Goal: Task Accomplishment & Management: Use online tool/utility

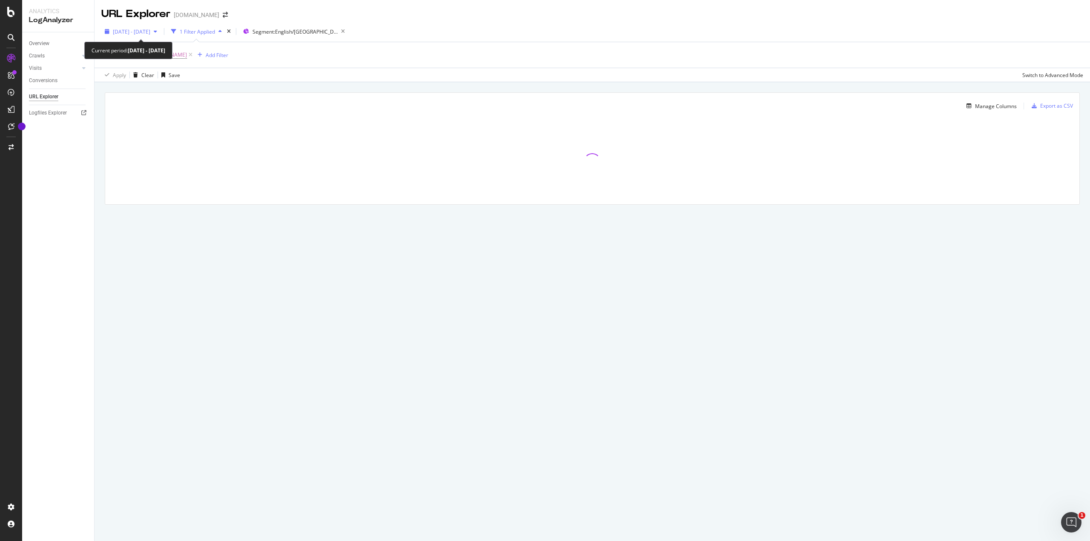
click at [150, 28] on span "[DATE] - [DATE]" at bounding box center [131, 31] width 37 height 7
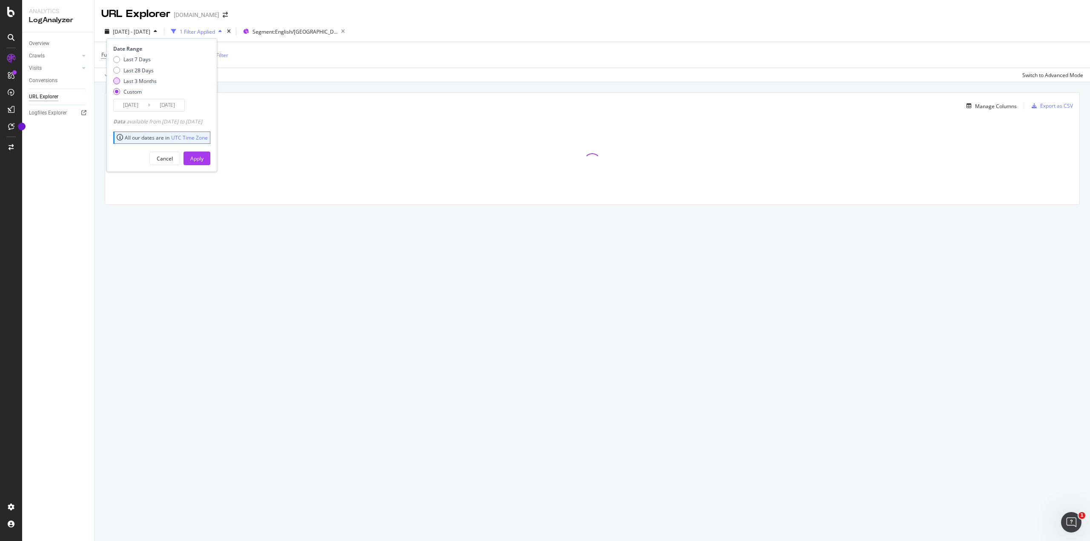
click at [118, 78] on div "Last 3 Months" at bounding box center [116, 80] width 7 height 7
type input "[DATE]"
click at [203, 153] on div "Apply" at bounding box center [196, 158] width 13 height 13
